Goal: Transaction & Acquisition: Purchase product/service

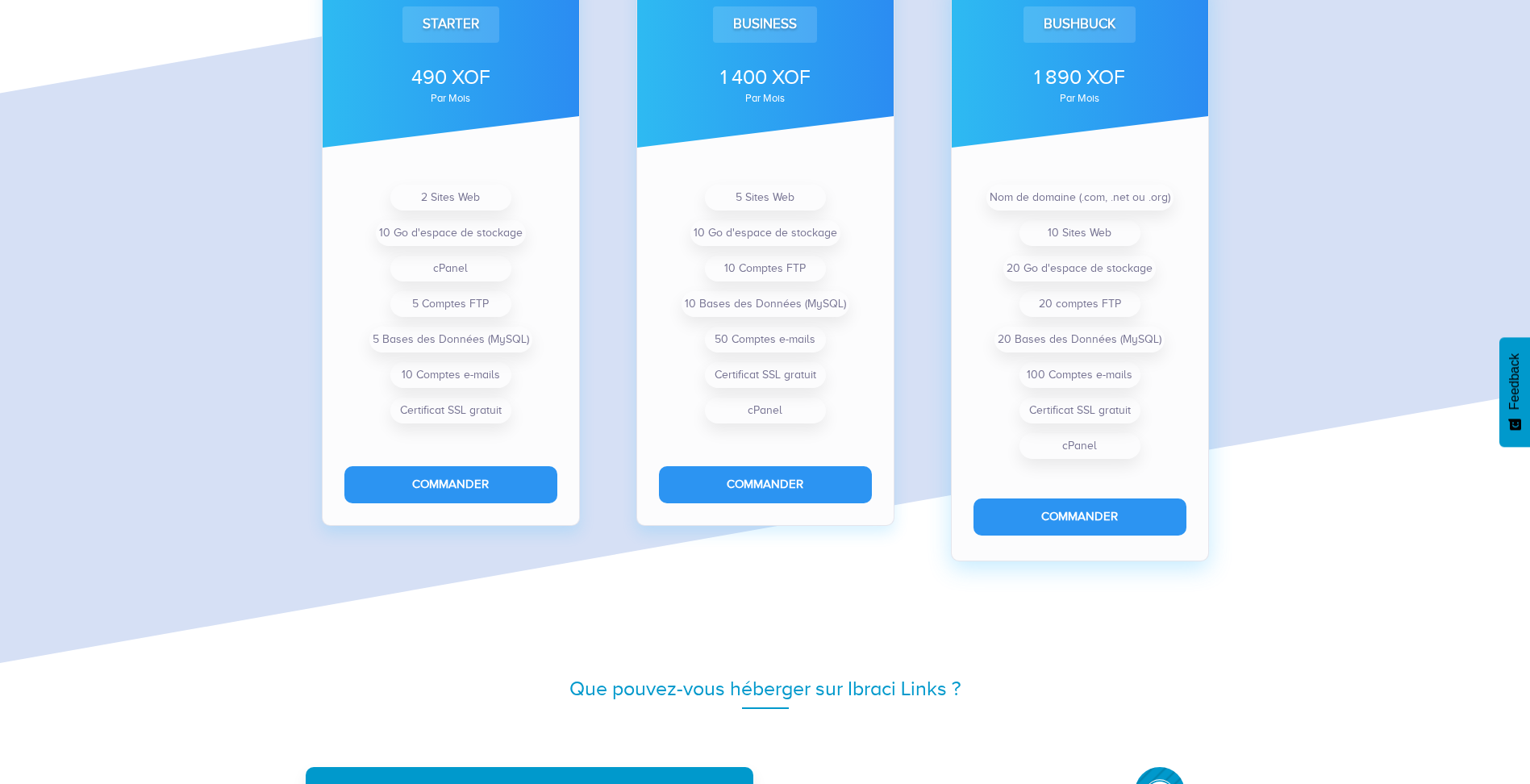
scroll to position [1269, 0]
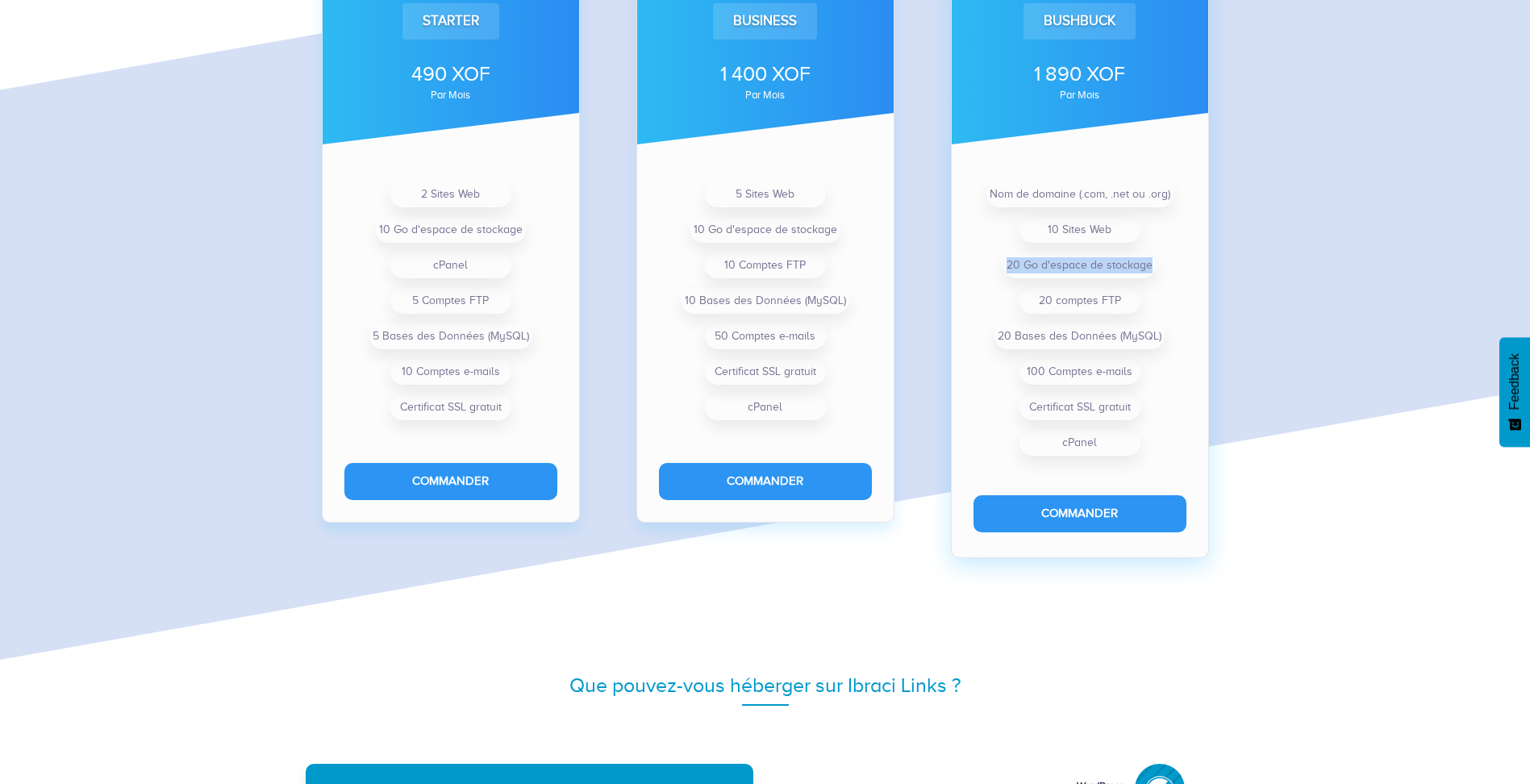
drag, startPoint x: 1010, startPoint y: 259, endPoint x: 1157, endPoint y: 269, distance: 147.3
click at [1157, 269] on ul "Nom de domaine (.com, .net ou .org) 10 Sites Web 20 Go d'espace de stockage 20 …" at bounding box center [1080, 319] width 213 height 284
drag, startPoint x: 1158, startPoint y: 269, endPoint x: 1176, endPoint y: 269, distance: 18.0
click at [1176, 269] on ul "Nom de domaine (.com, .net ou .org) 10 Sites Web 20 Go d'espace de stockage 20 …" at bounding box center [1080, 319] width 213 height 284
drag, startPoint x: 1072, startPoint y: 228, endPoint x: 1130, endPoint y: 230, distance: 58.0
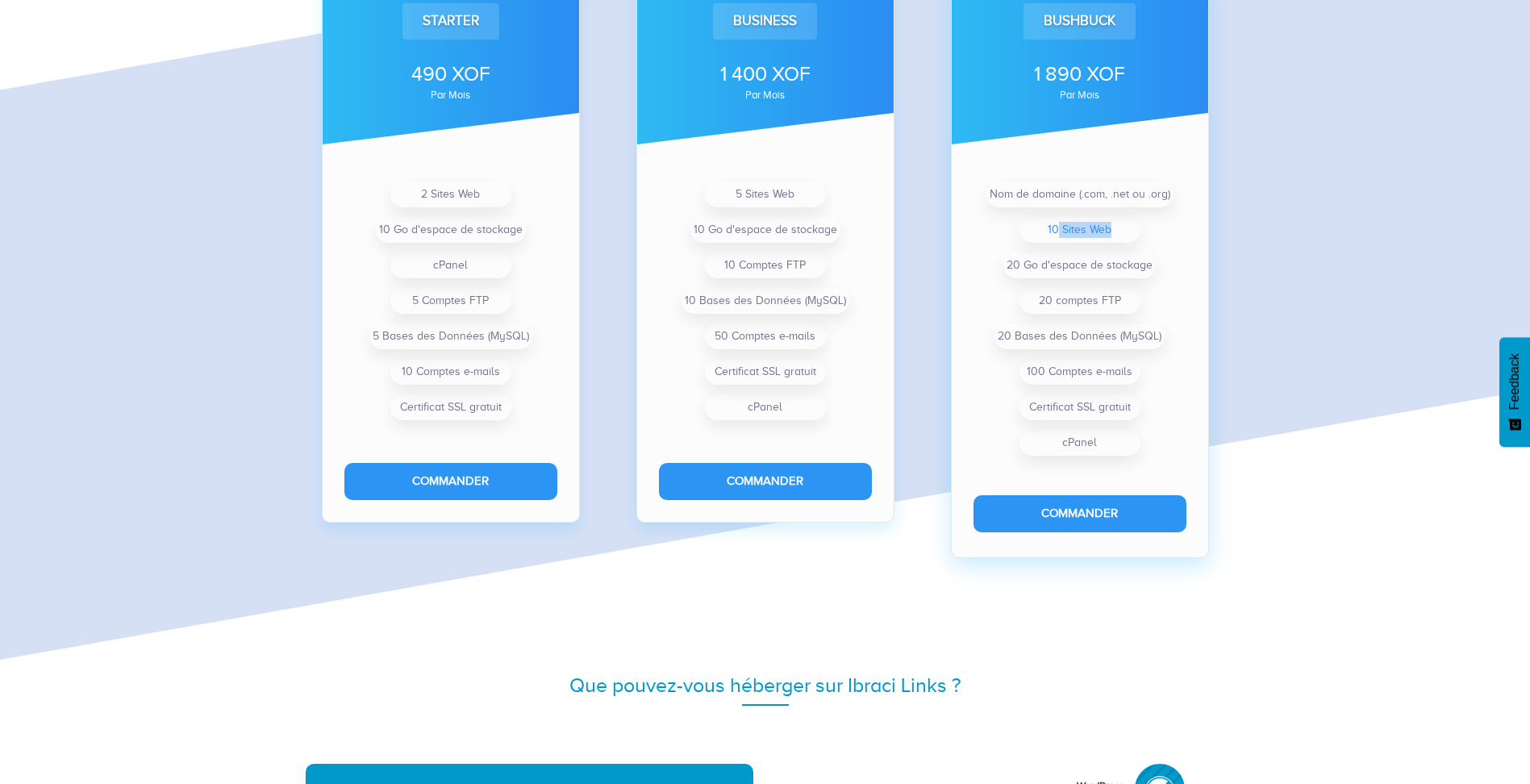
click at [1130, 230] on li "10 Sites Web" at bounding box center [1080, 230] width 121 height 26
drag, startPoint x: 1130, startPoint y: 230, endPoint x: 1012, endPoint y: 230, distance: 118.0
click at [1012, 230] on ul "Nom de domaine (.com, .net ou .org) 10 Sites Web 20 Go d'espace de stockage 20 …" at bounding box center [1080, 319] width 213 height 284
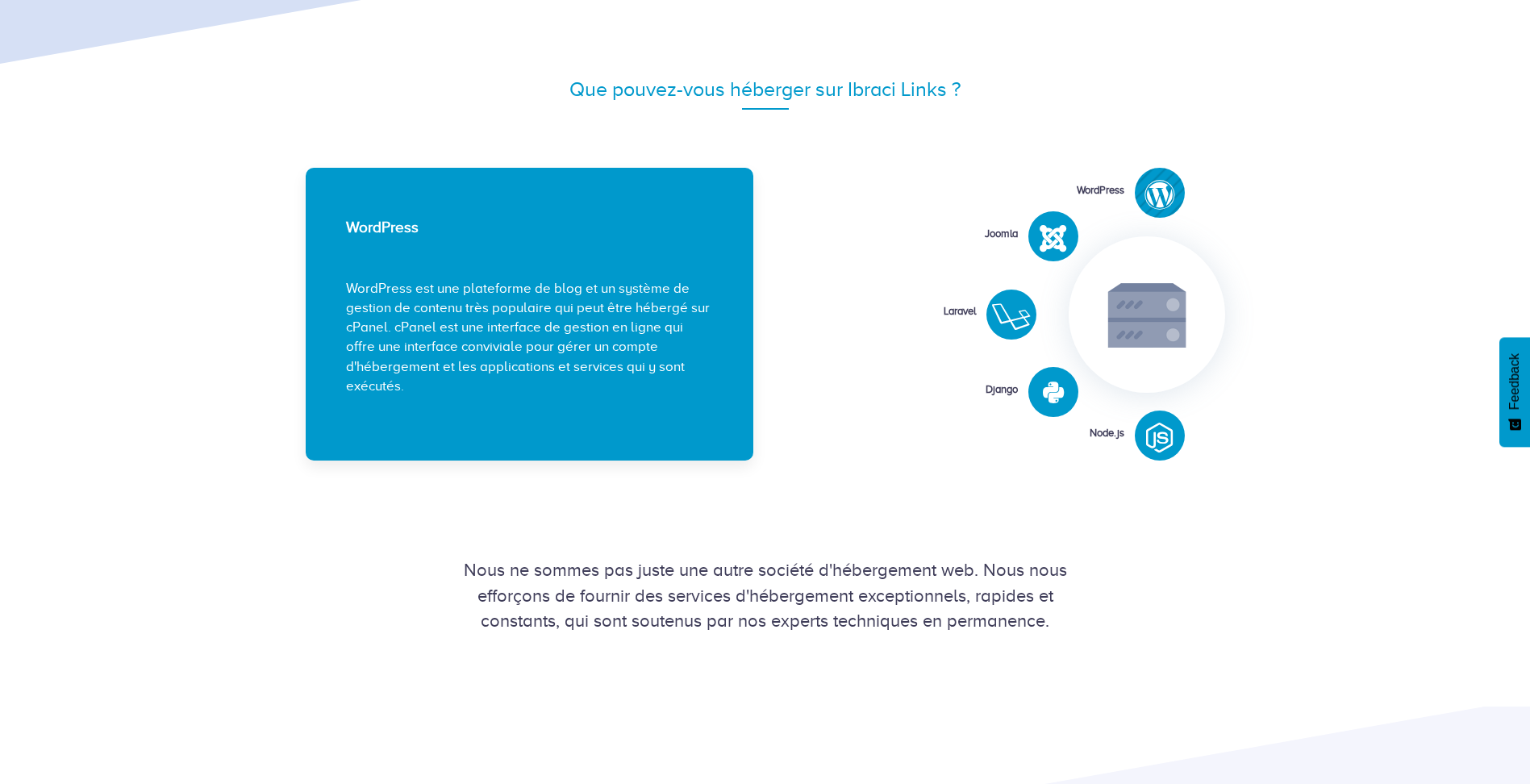
scroll to position [1834, 0]
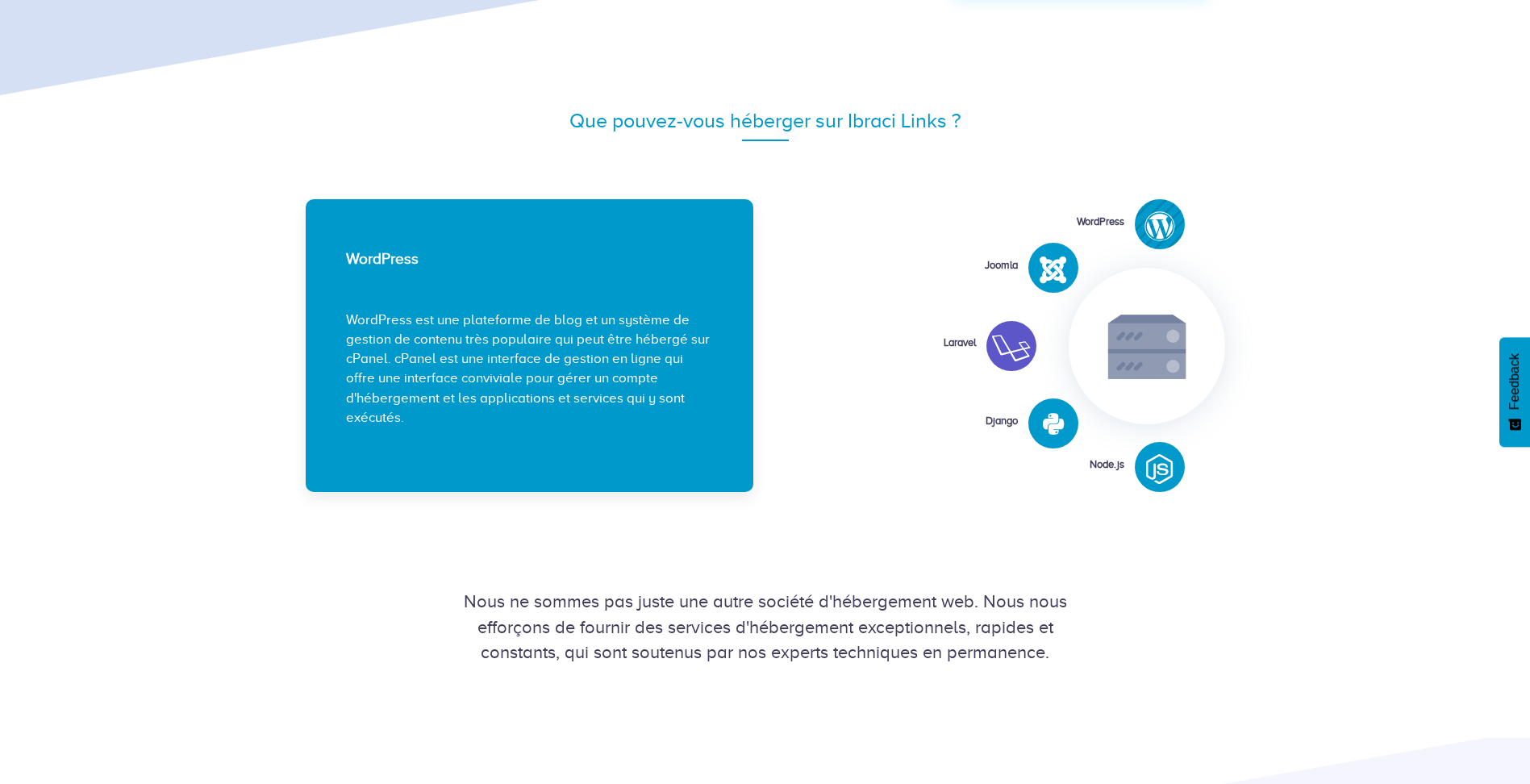
click at [1005, 344] on icon at bounding box center [1011, 348] width 38 height 31
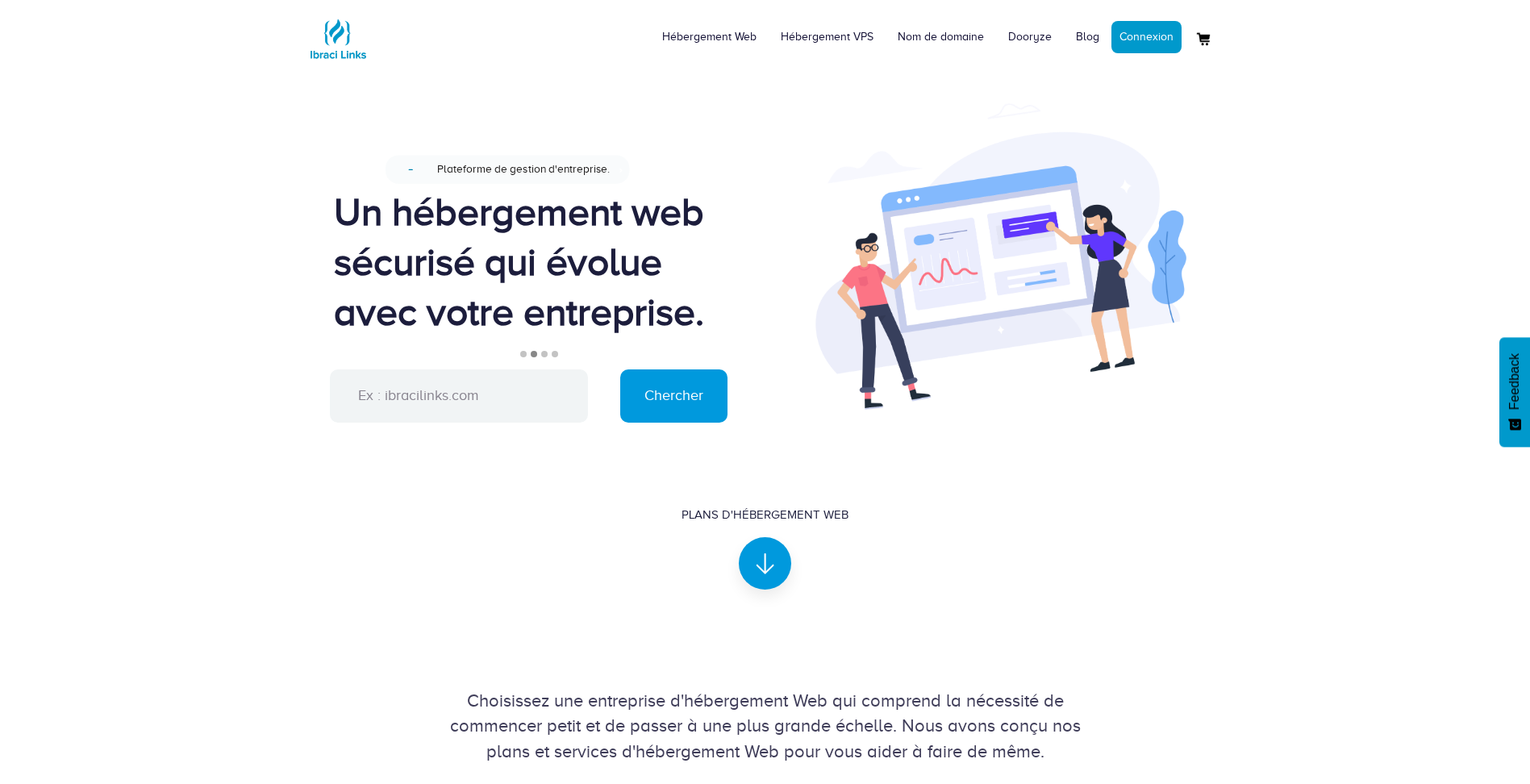
scroll to position [0, 0]
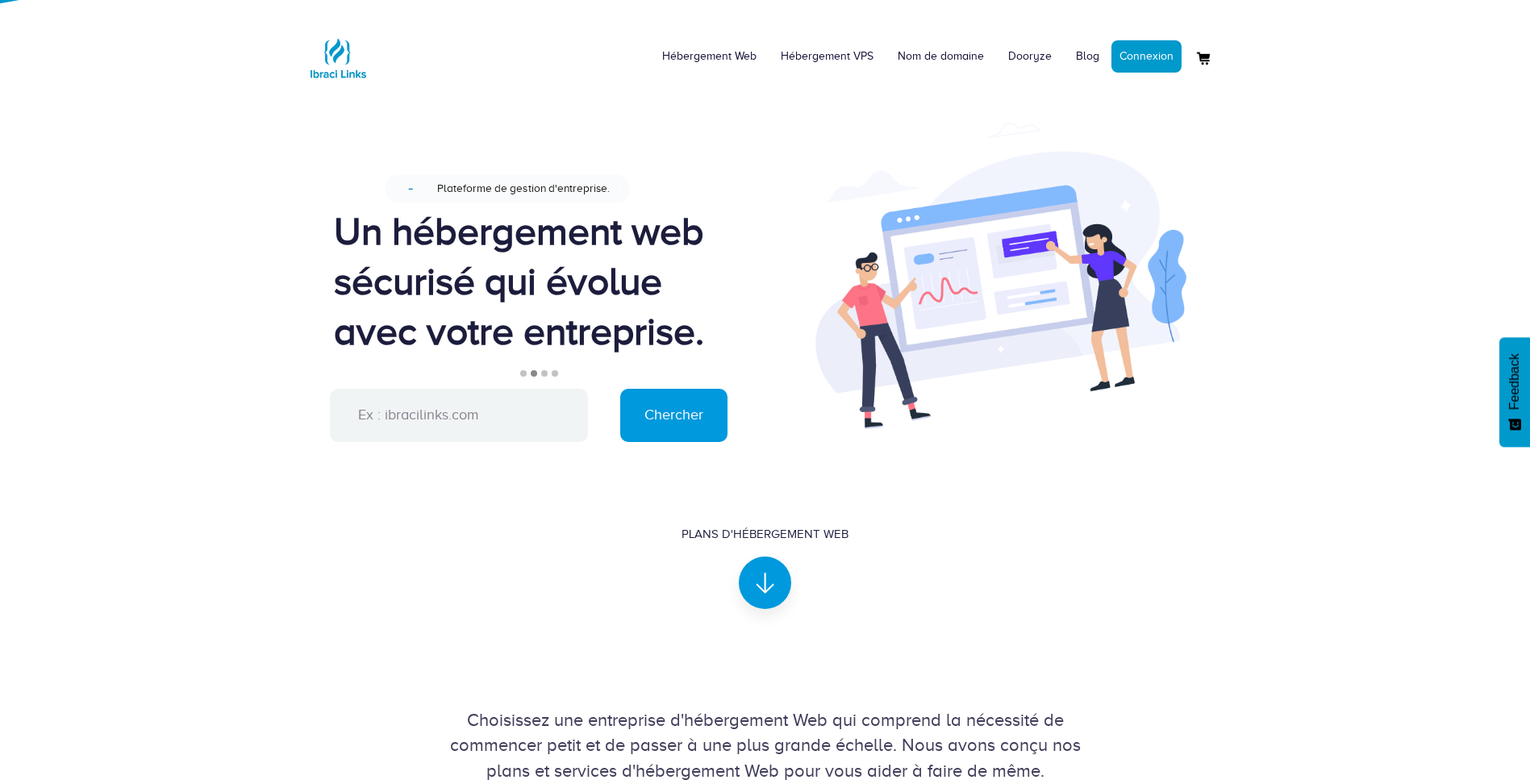
click at [535, 361] on div "Nouveau Plateforme de gestion d'entreprise. Un hébergement web sécurisé qui évo…" at bounding box center [538, 279] width 407 height 218
click at [450, 409] on input "text" at bounding box center [460, 415] width 258 height 53
click at [744, 55] on link "Hébergement Web" at bounding box center [709, 56] width 118 height 48
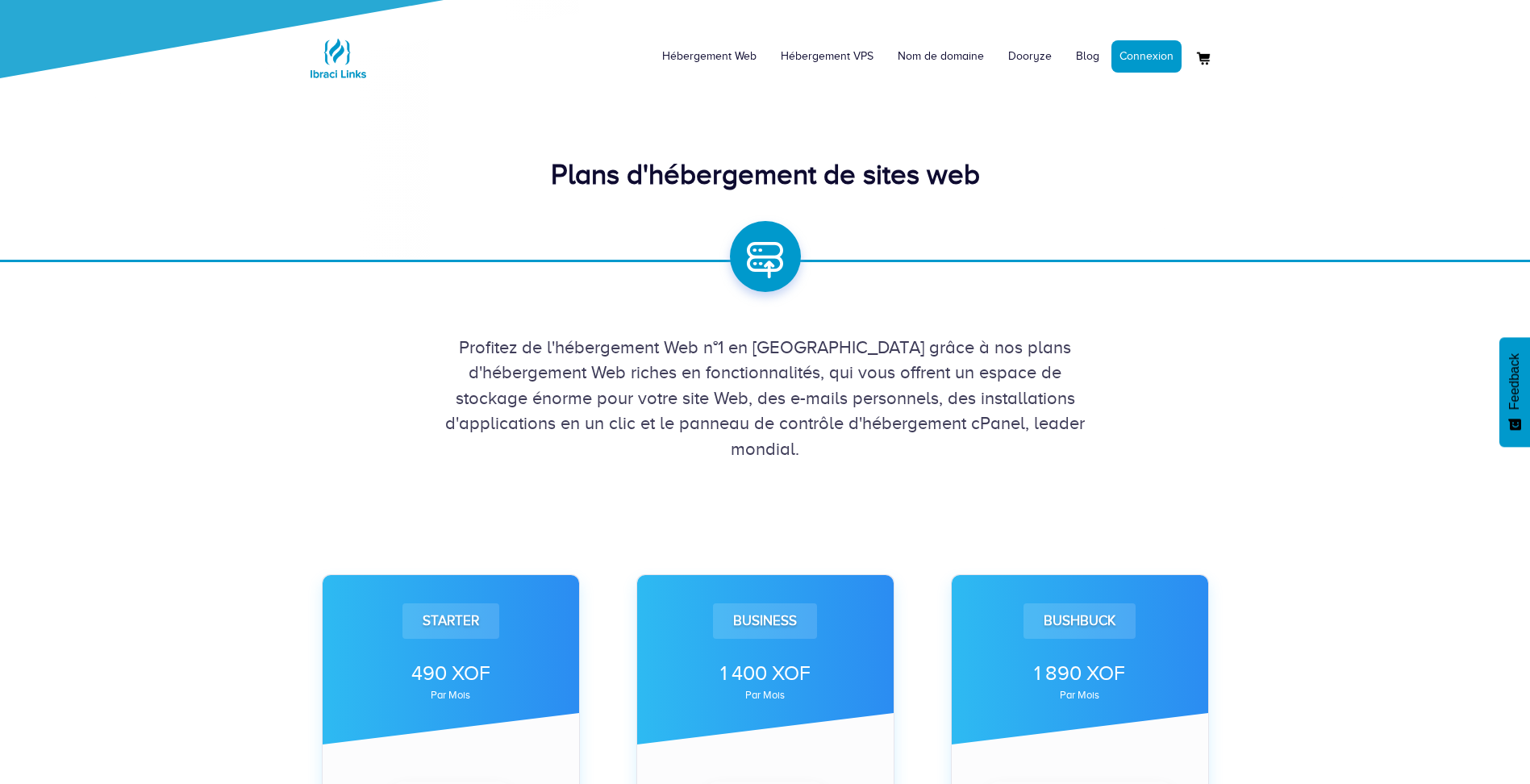
scroll to position [81, 0]
